Goal: Complete application form: Complete application form

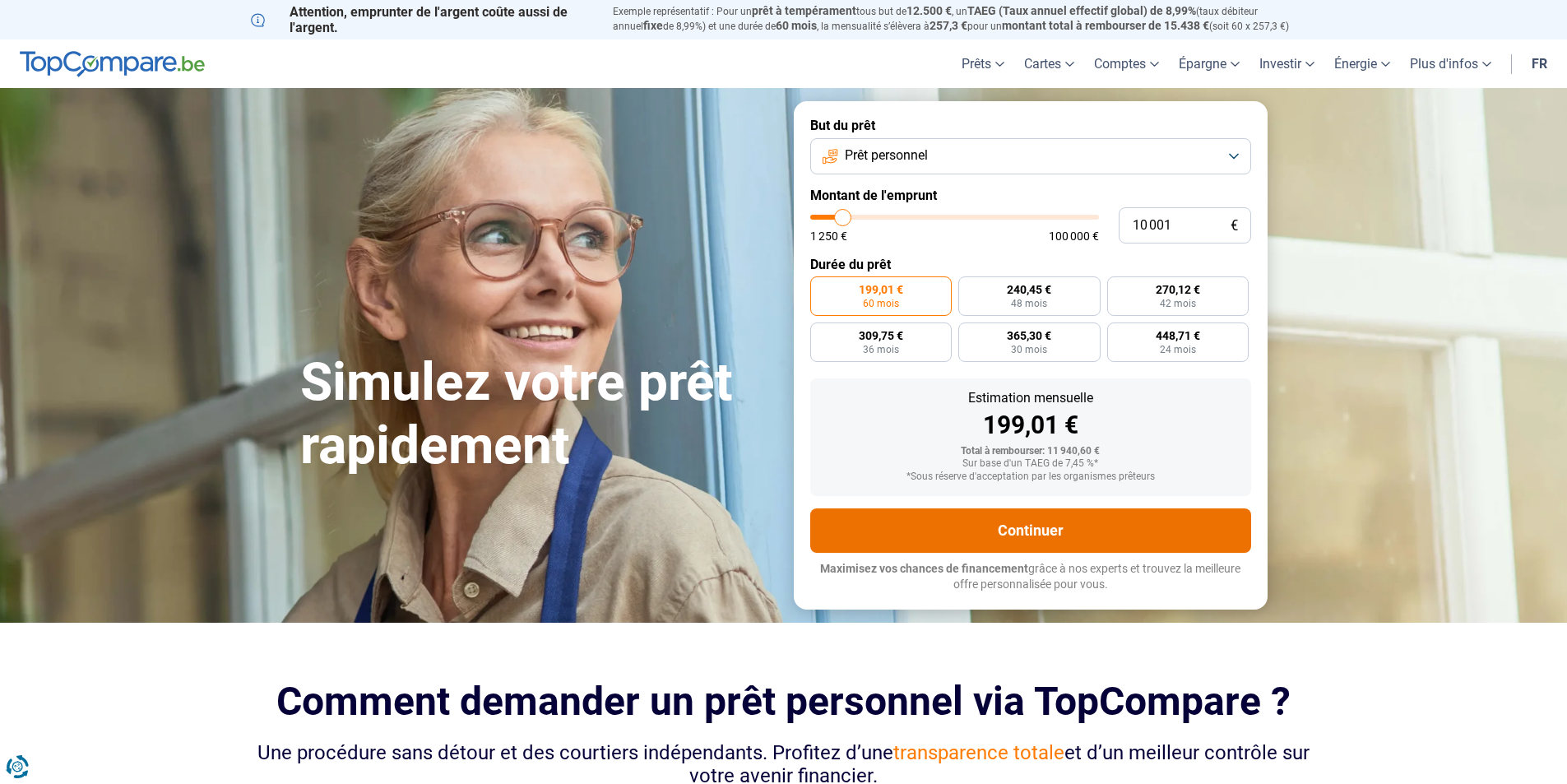
click at [1000, 527] on button "Continuer" at bounding box center [1031, 530] width 441 height 44
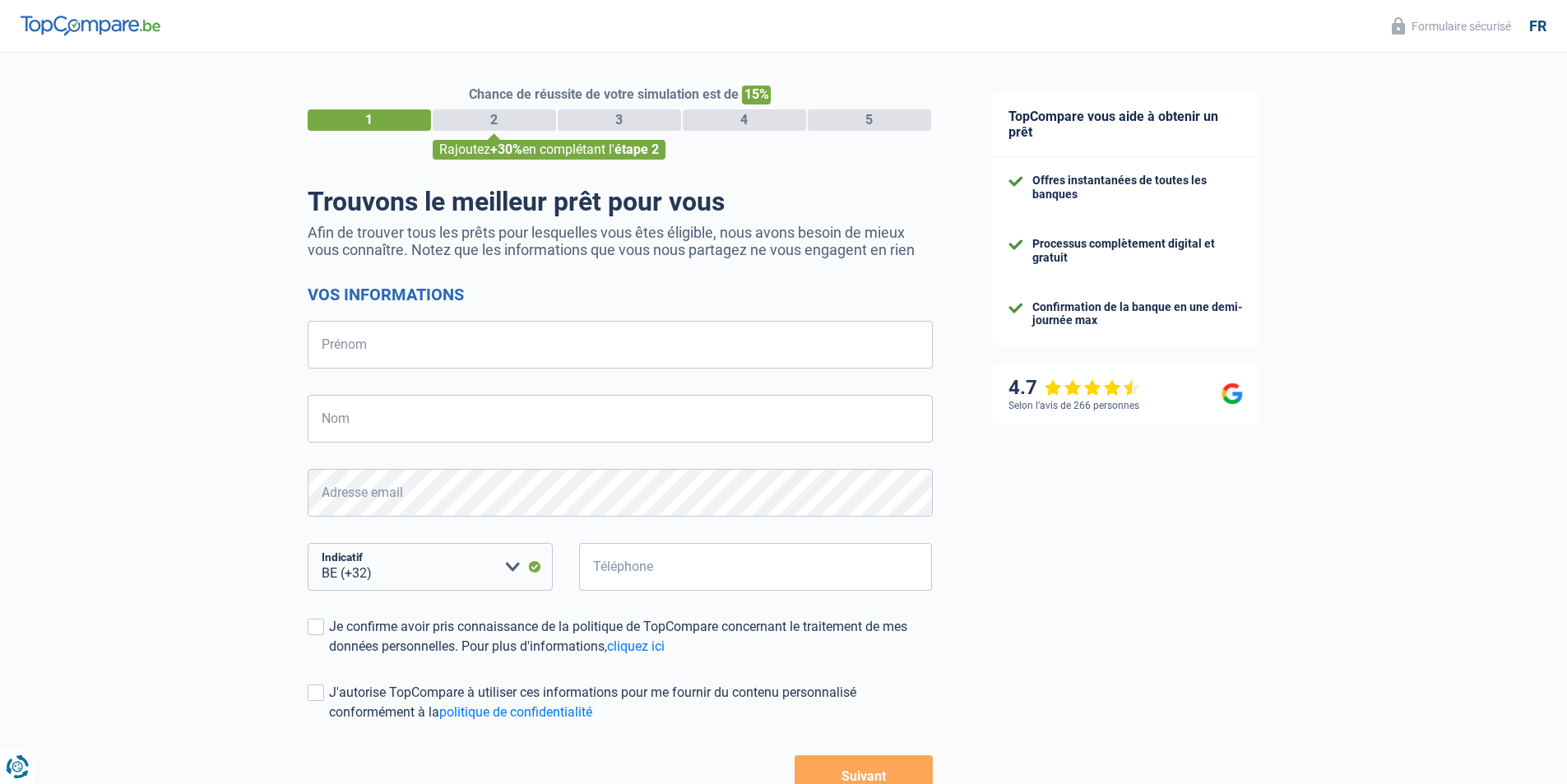
select select "32"
click at [333, 352] on input "Prénom" at bounding box center [620, 344] width 625 height 48
type input "Armando jose"
type input "DOS santosa ribeiro"
select select "352"
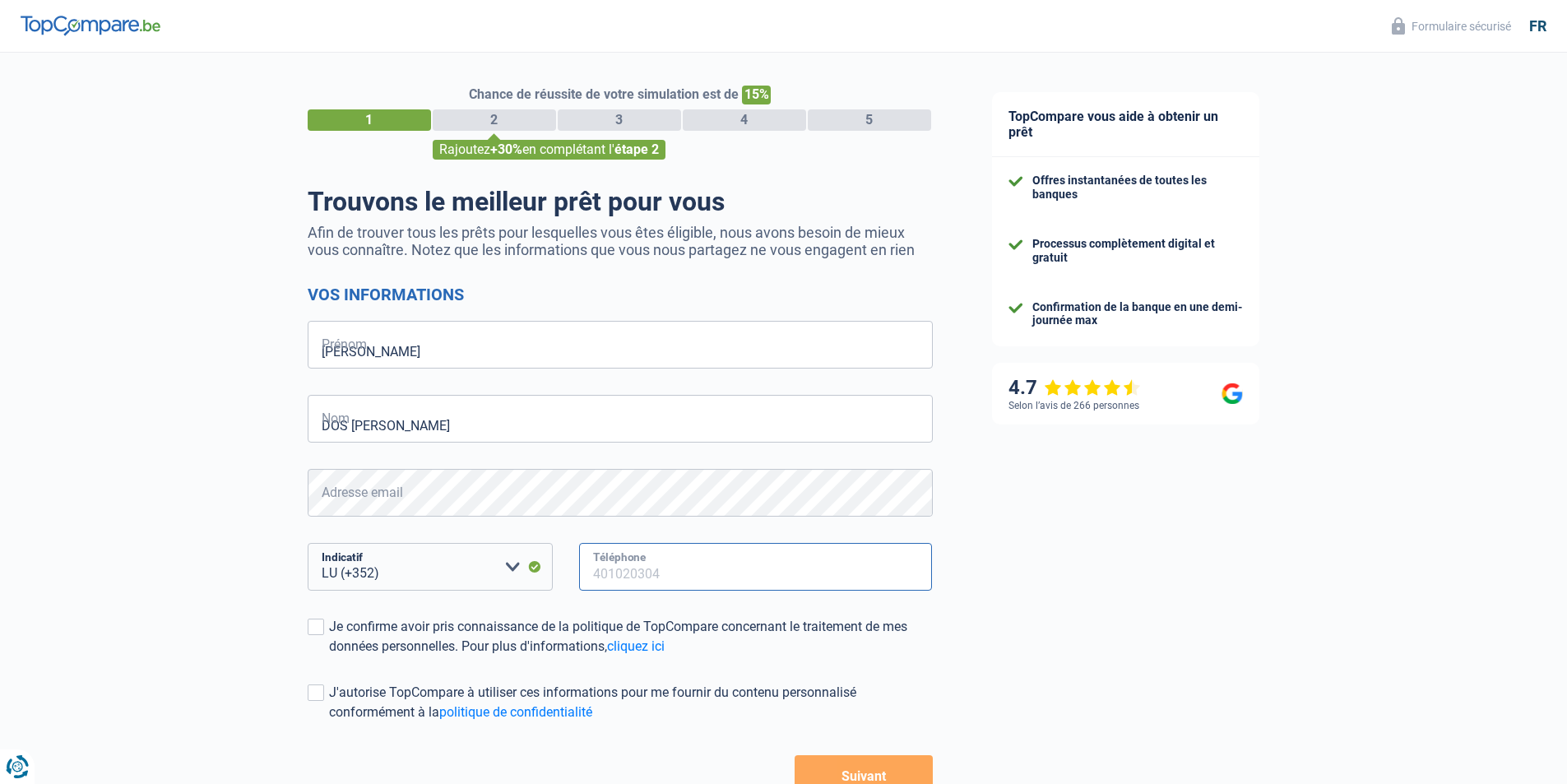
type input "621510525"
click at [310, 627] on span at bounding box center [316, 627] width 16 height 16
click at [329, 656] on input "Je confirme avoir pris connaissance de la politique de TopCompare concernant le…" at bounding box center [329, 656] width 0 height 0
click at [317, 695] on span at bounding box center [316, 692] width 16 height 16
click at [329, 722] on input "J'autorise TopCompare à utiliser ces informations pour me fournir du contenu pe…" at bounding box center [329, 722] width 0 height 0
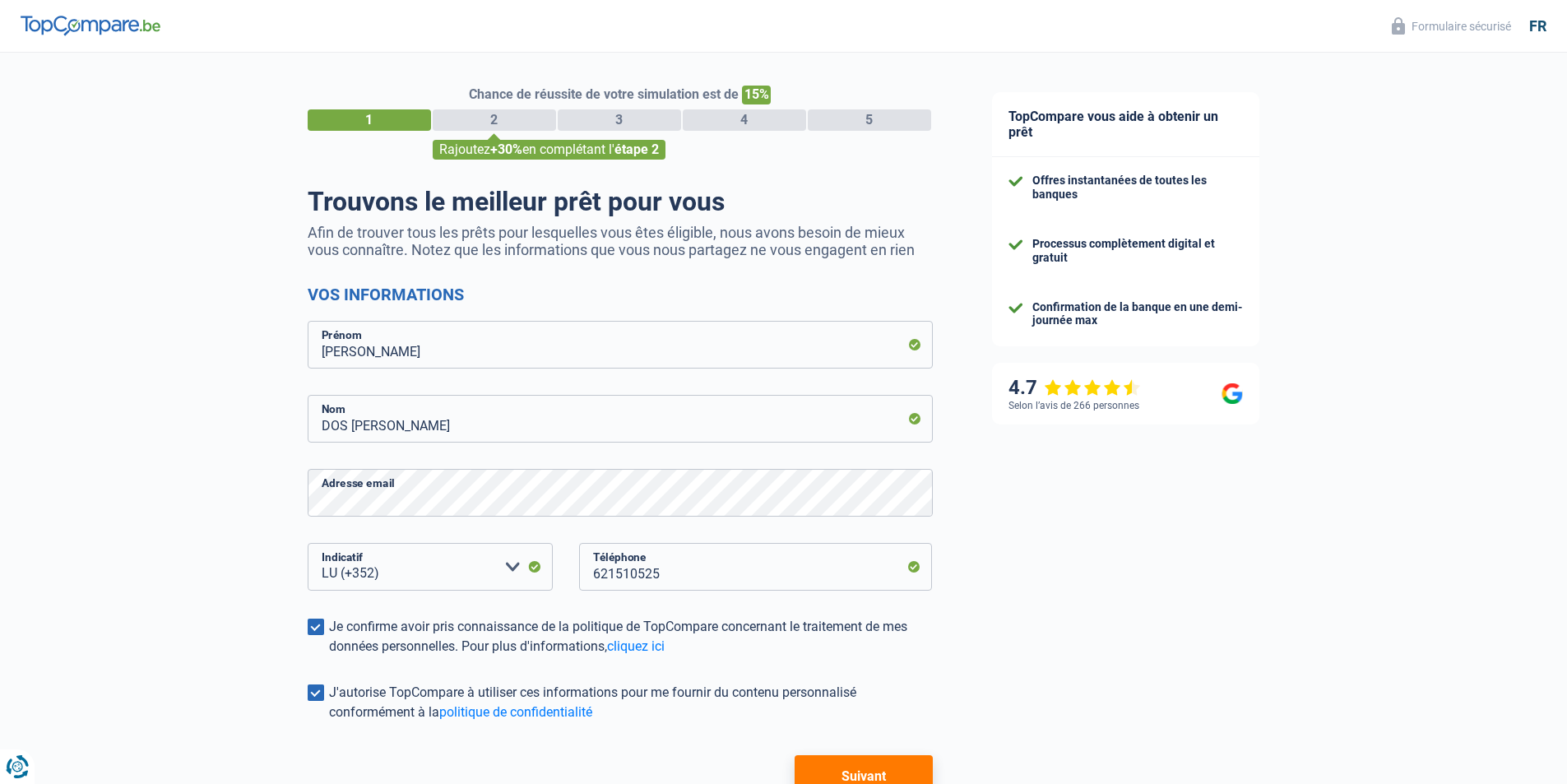
click at [881, 780] on button "Suivant" at bounding box center [864, 776] width 138 height 41
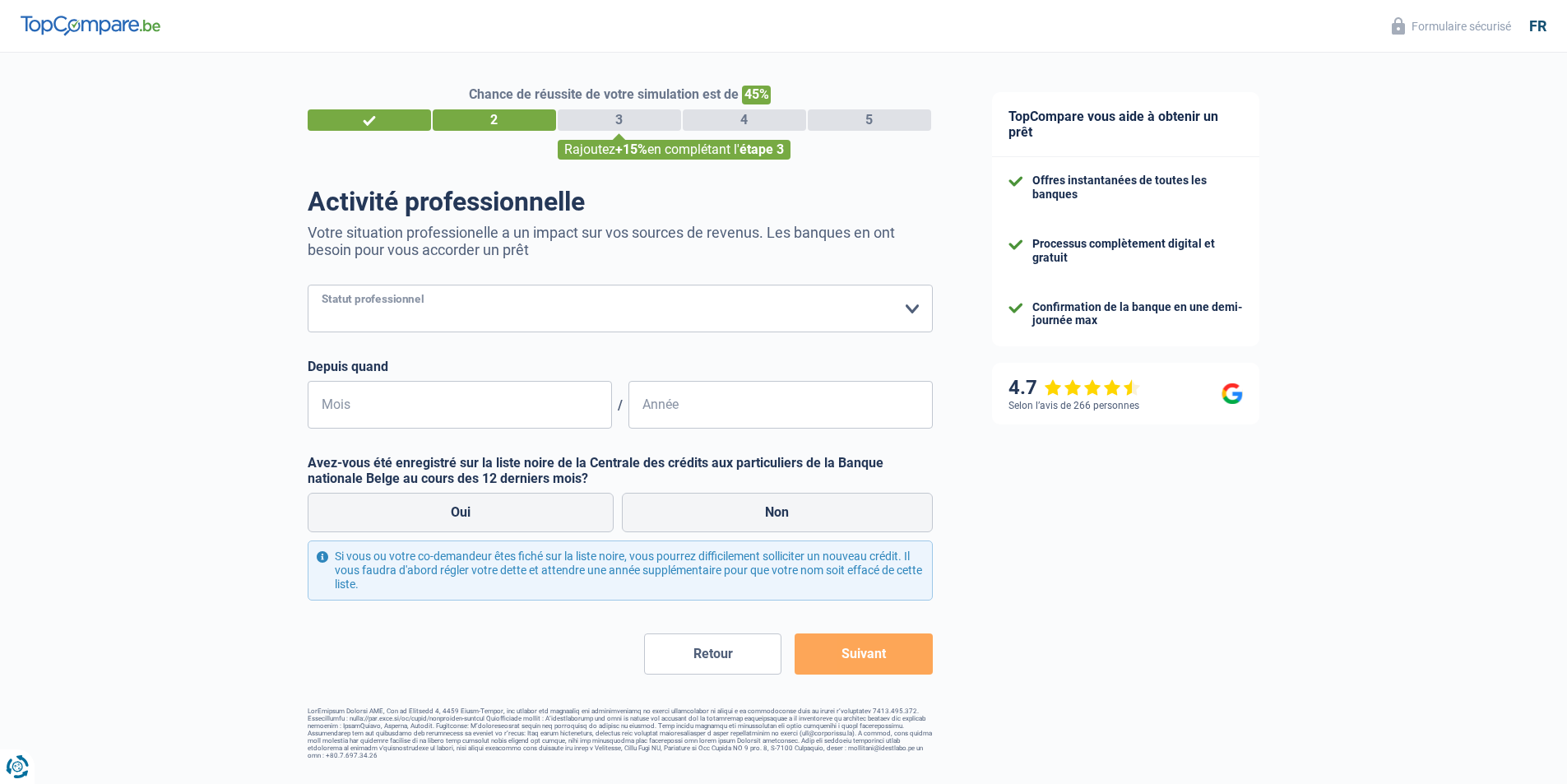
click at [916, 307] on select "Ouvrier Employé privé Employé public Invalide Indépendant Pensionné Chômeur Mut…" at bounding box center [620, 307] width 625 height 48
select select "worker"
click at [308, 286] on select "Ouvrier Employé privé Employé public Invalide Indépendant Pensionné Chômeur Mut…" at bounding box center [620, 307] width 625 height 48
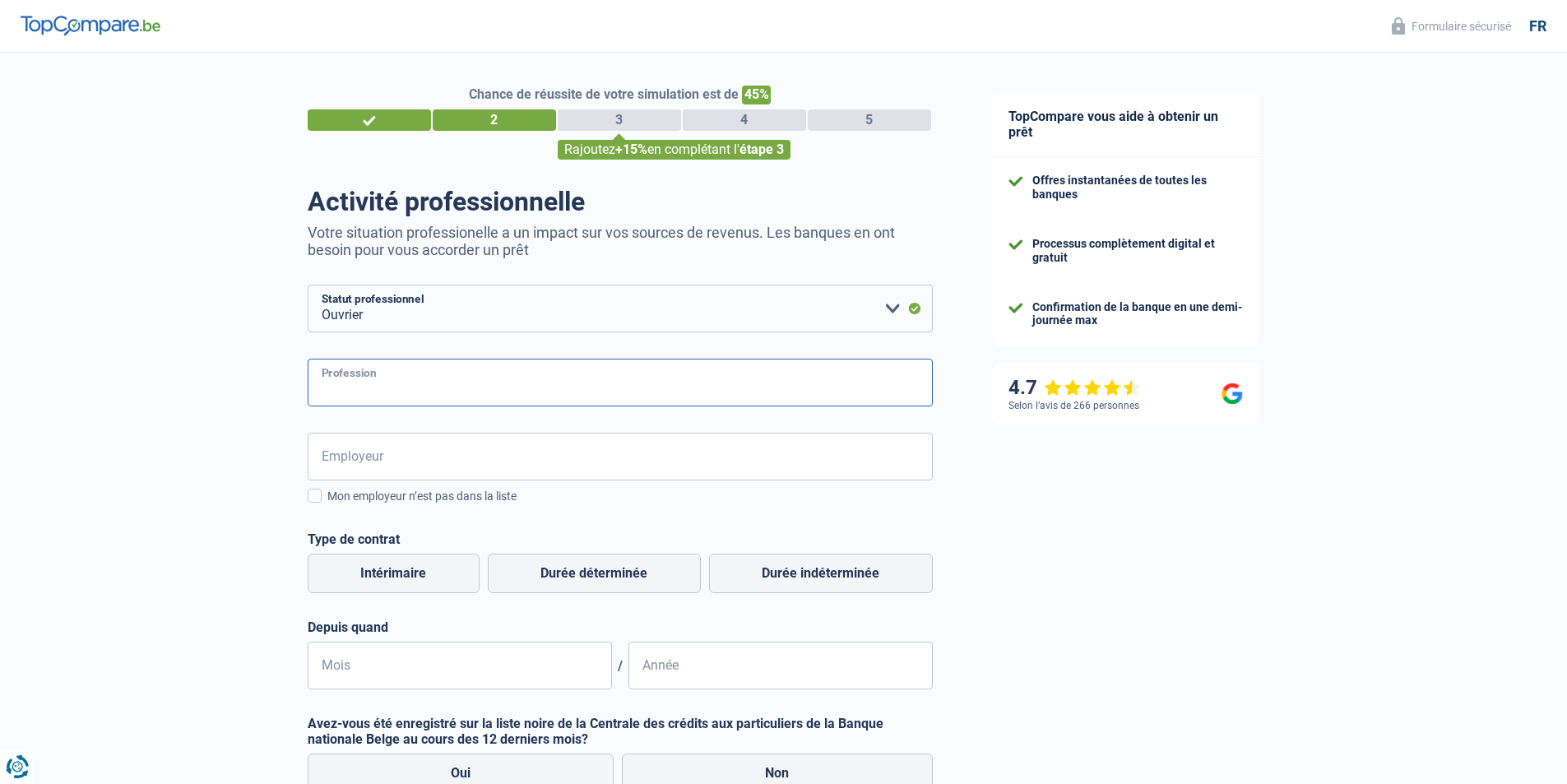
click at [381, 397] on input "Profession" at bounding box center [620, 382] width 625 height 48
type input "maco"
click at [381, 476] on input "Employeur" at bounding box center [620, 456] width 625 height 48
